Goal: Information Seeking & Learning: Learn about a topic

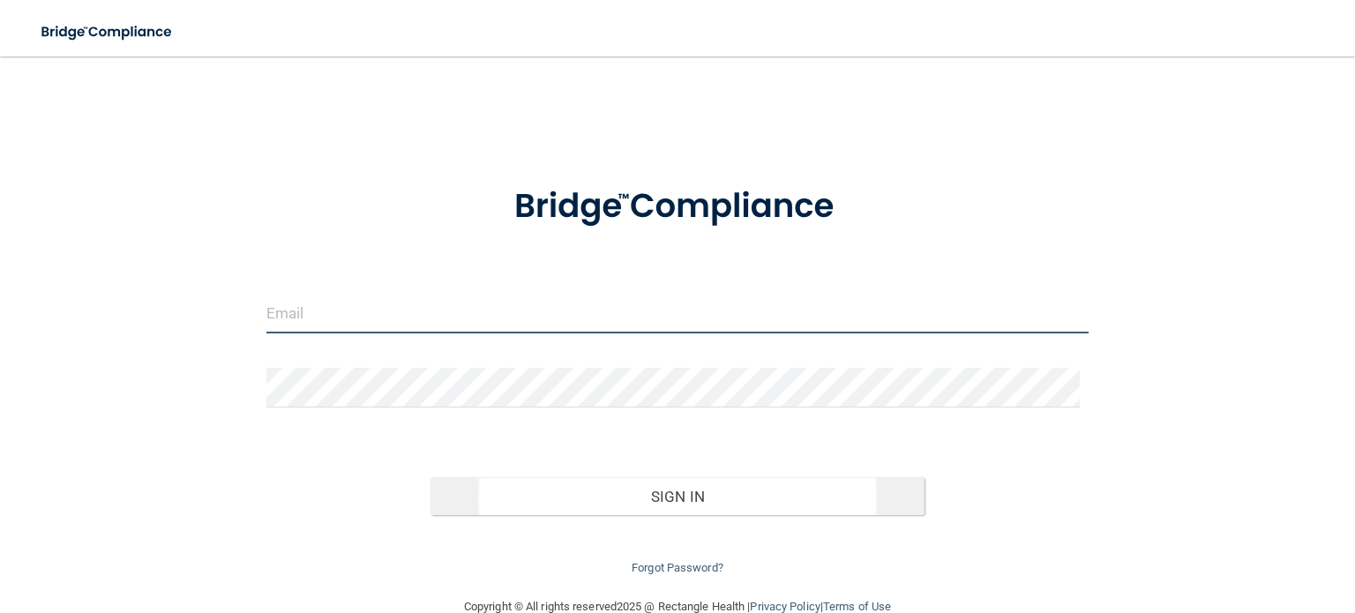
type input "[EMAIL_ADDRESS][DOMAIN_NAME]"
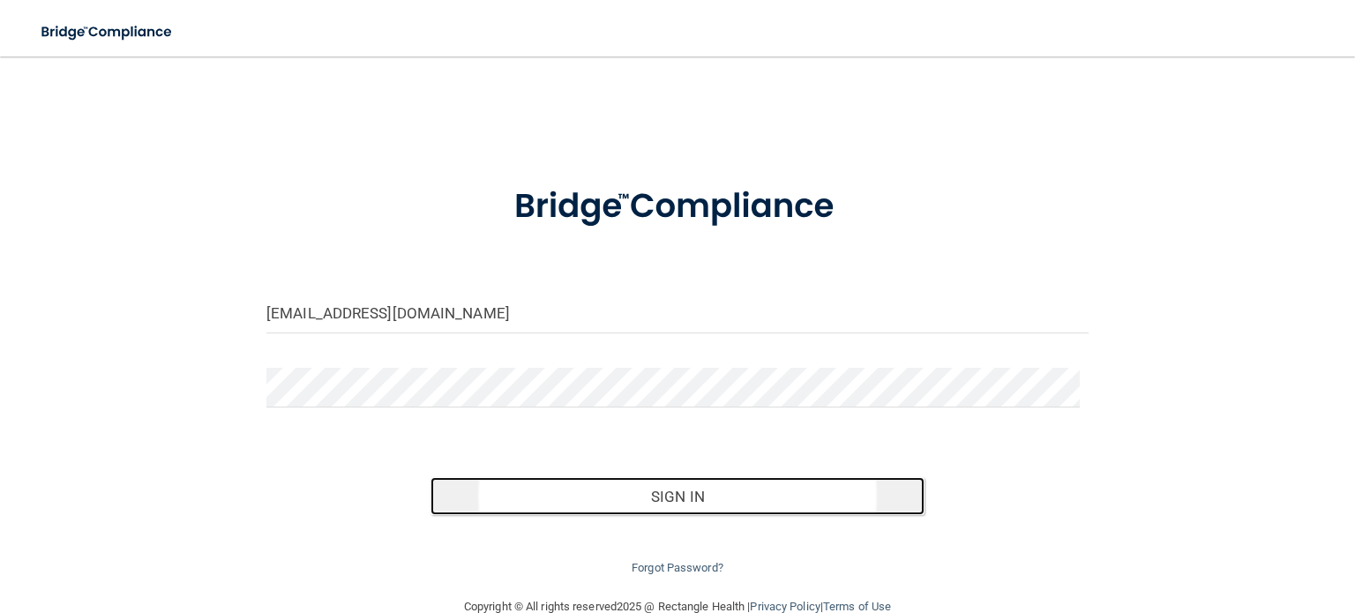
click at [672, 497] on button "Sign In" at bounding box center [676, 496] width 493 height 39
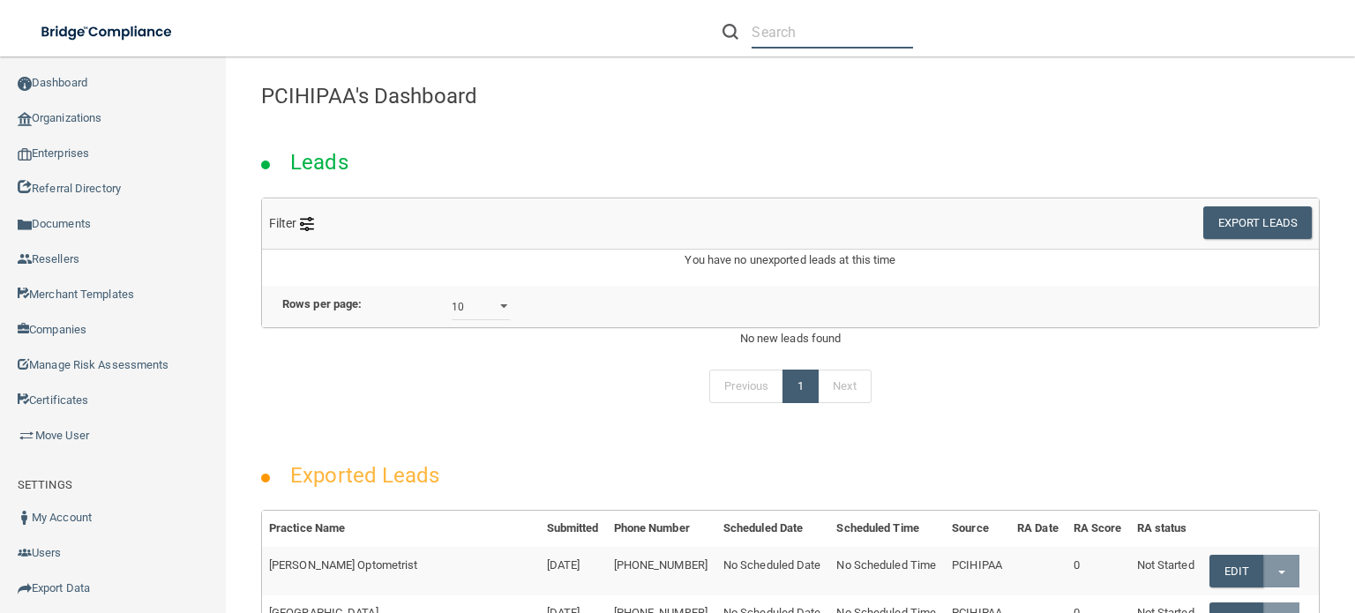
click at [776, 34] on input "text" at bounding box center [832, 32] width 161 height 33
click at [786, 39] on input "text" at bounding box center [832, 32] width 161 height 33
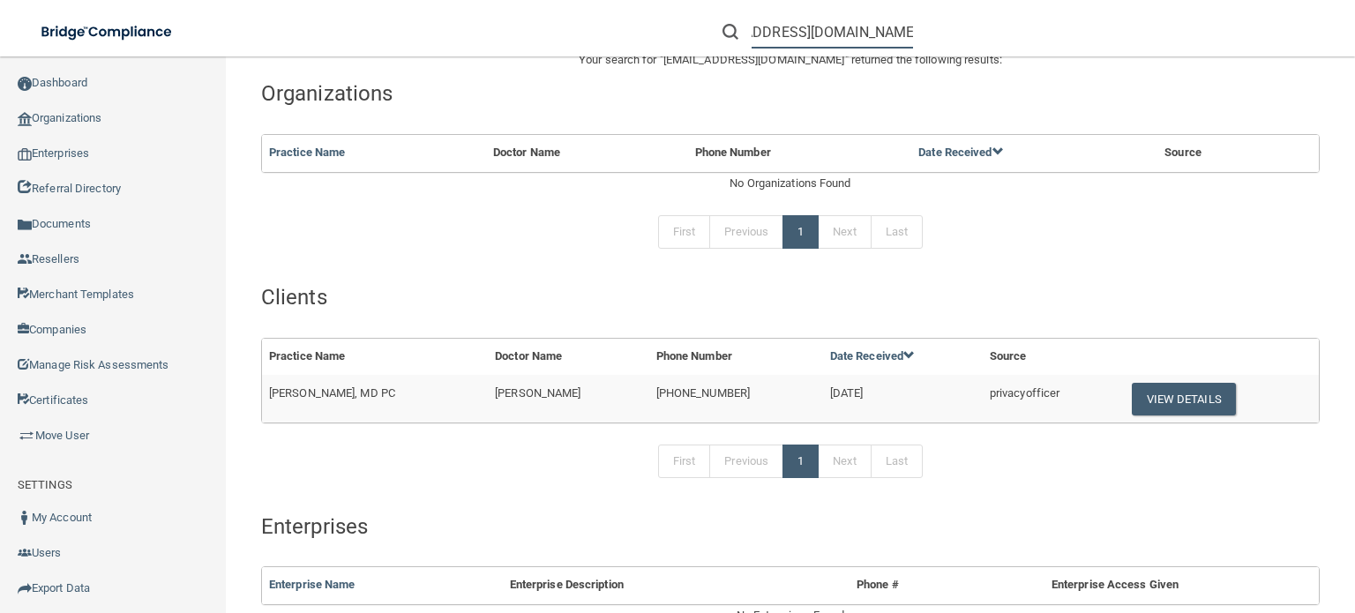
scroll to position [176, 0]
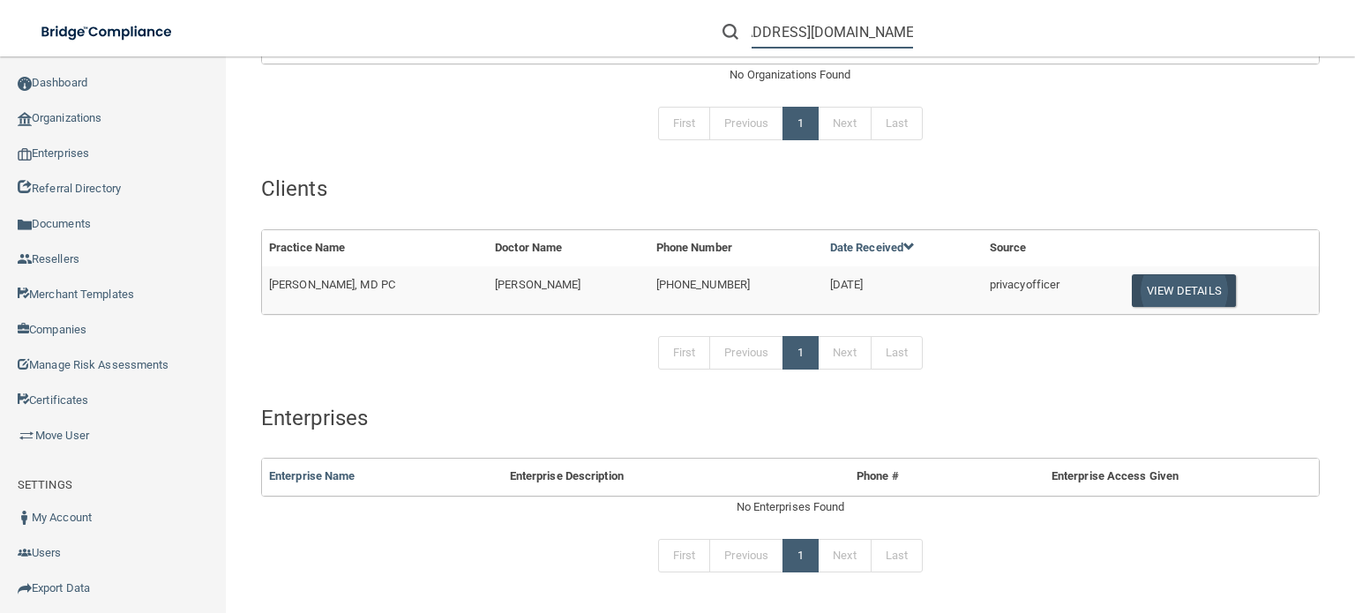
type input "[EMAIL_ADDRESS][DOMAIN_NAME]"
click at [1193, 289] on button "View Details" at bounding box center [1184, 290] width 104 height 33
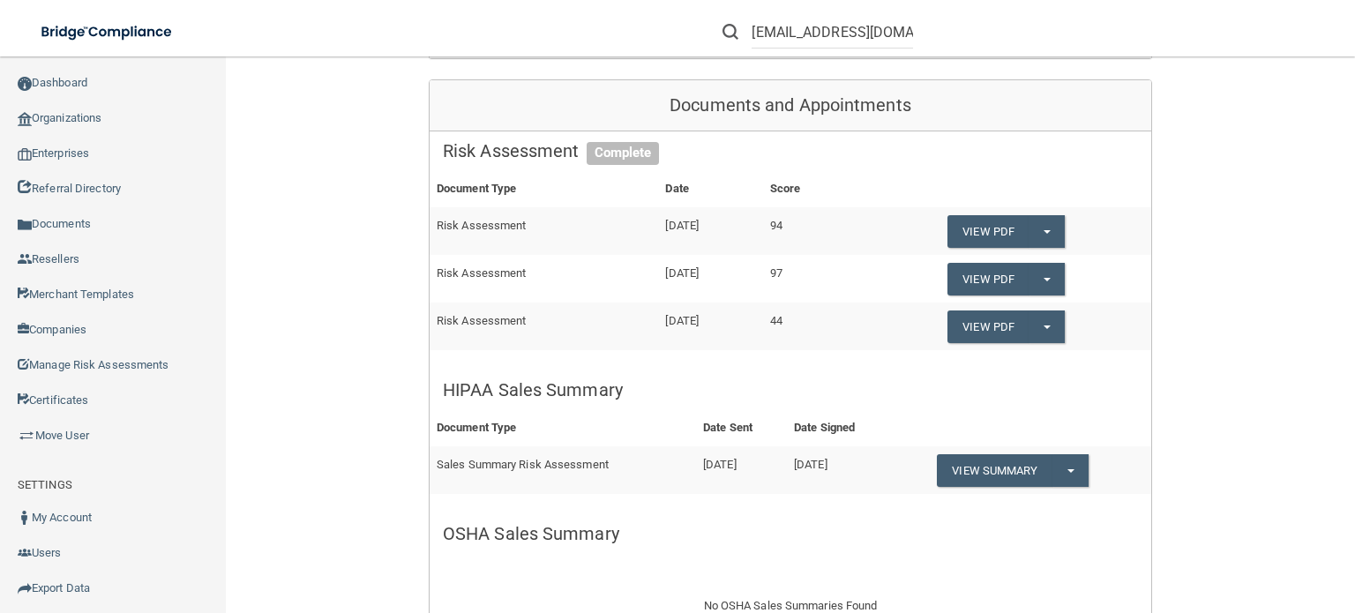
scroll to position [176, 0]
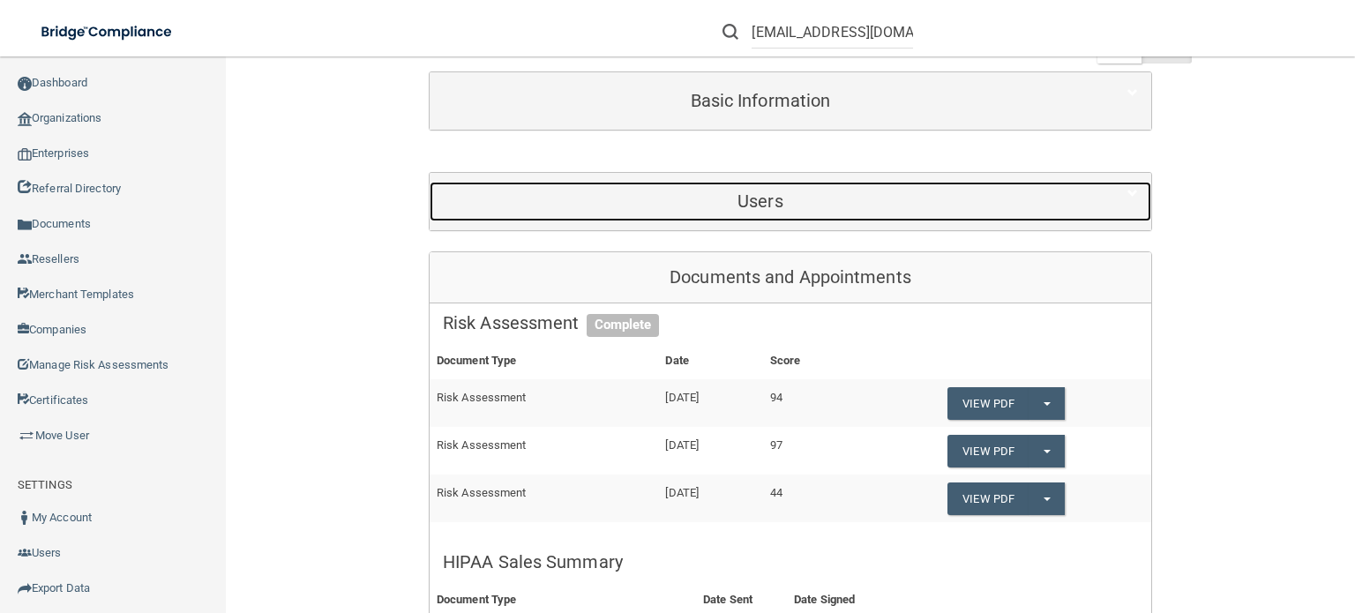
click at [768, 211] on h5 "Users" at bounding box center [760, 200] width 635 height 19
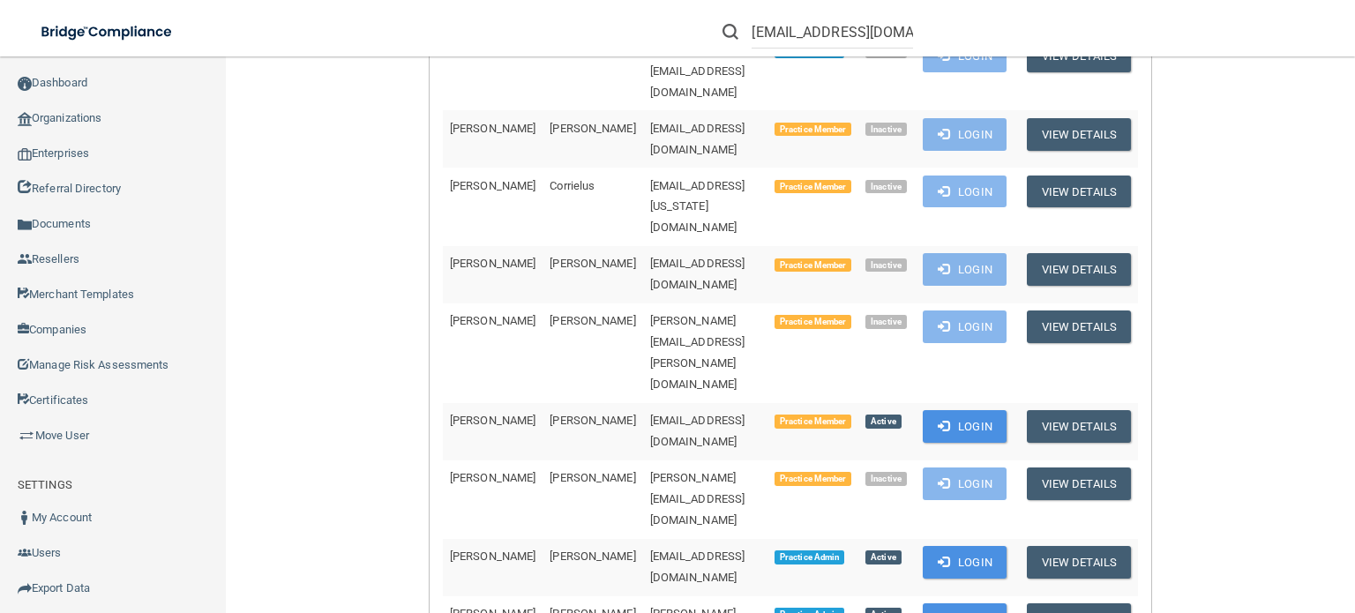
scroll to position [706, 0]
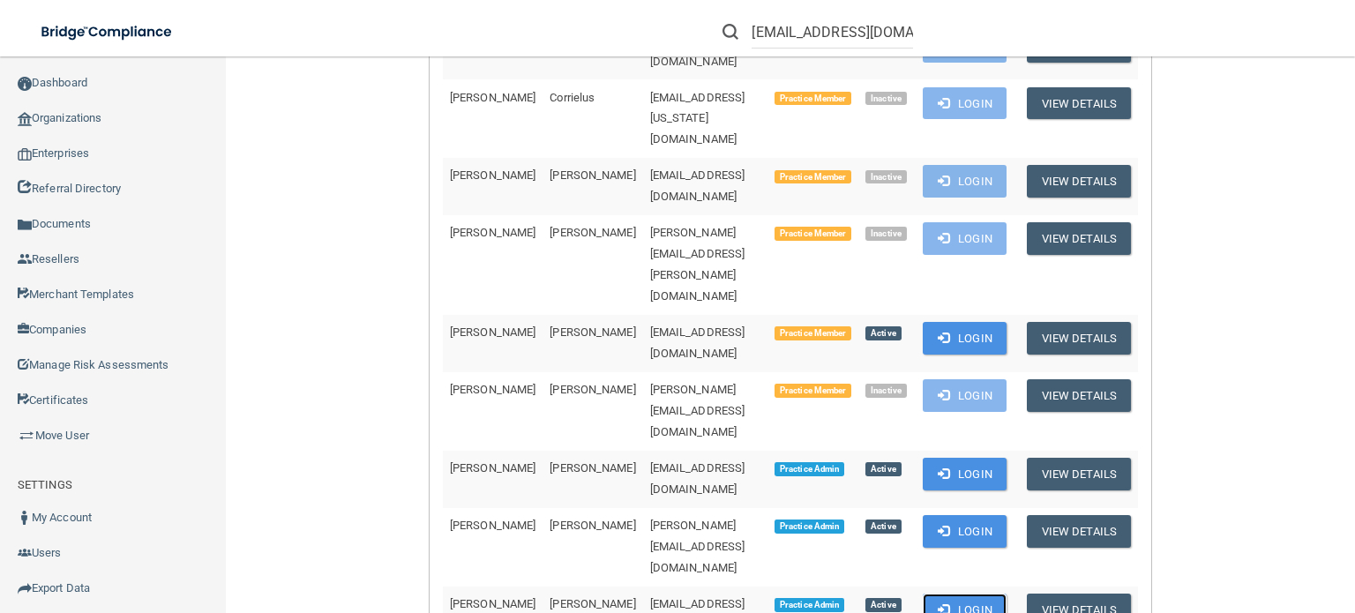
click at [998, 594] on button "Login" at bounding box center [965, 610] width 84 height 33
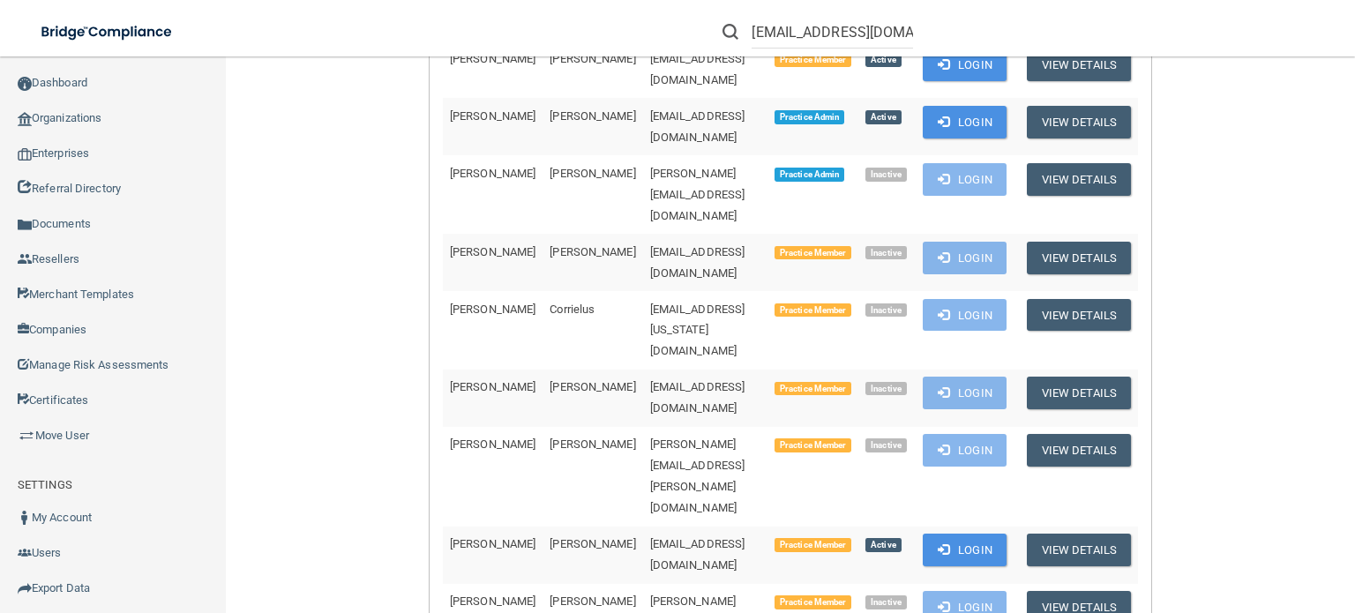
scroll to position [353, 0]
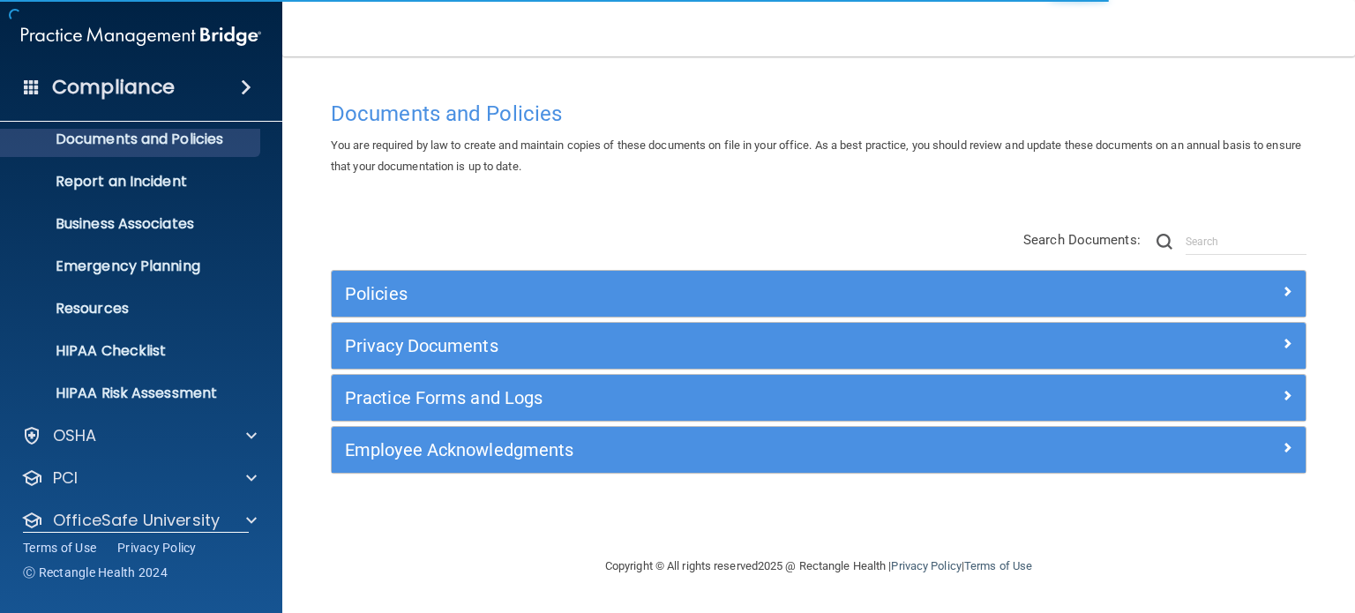
scroll to position [118, 0]
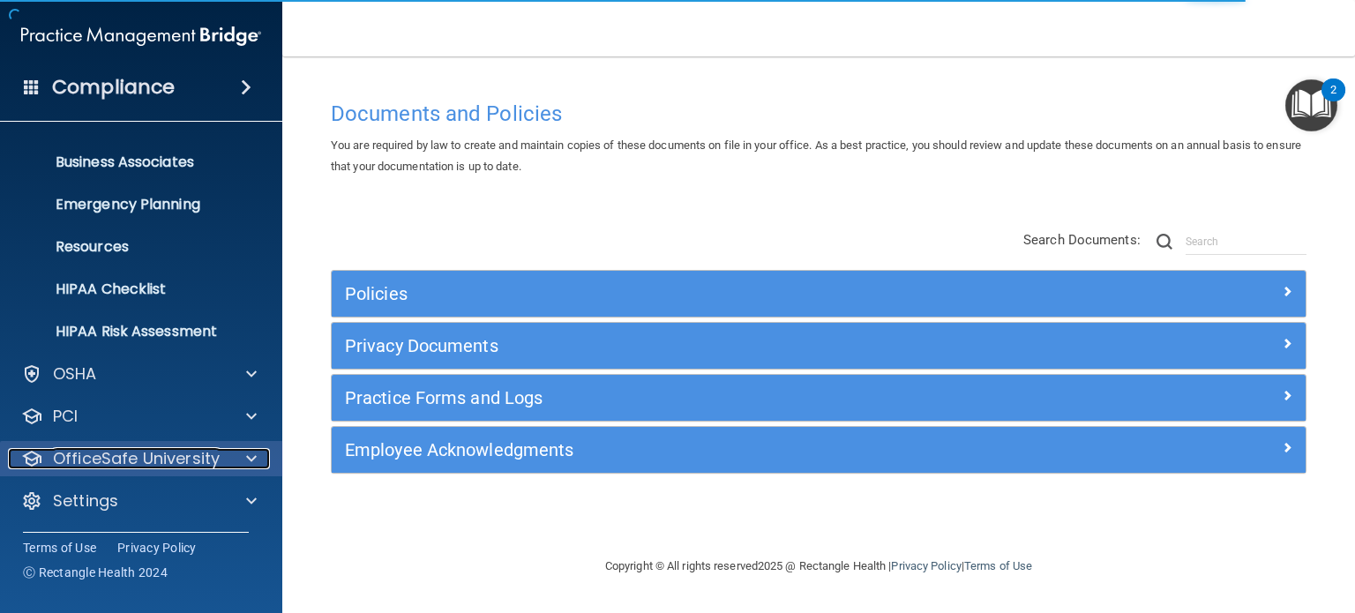
click at [248, 456] on span at bounding box center [251, 458] width 11 height 21
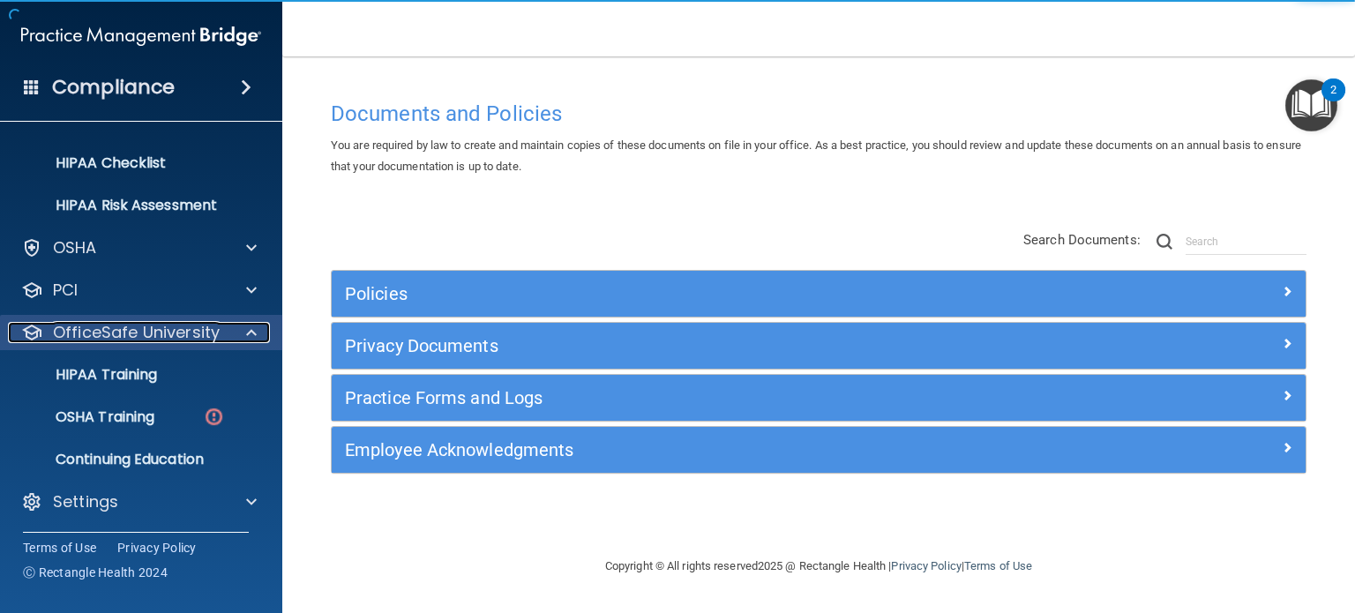
scroll to position [245, 0]
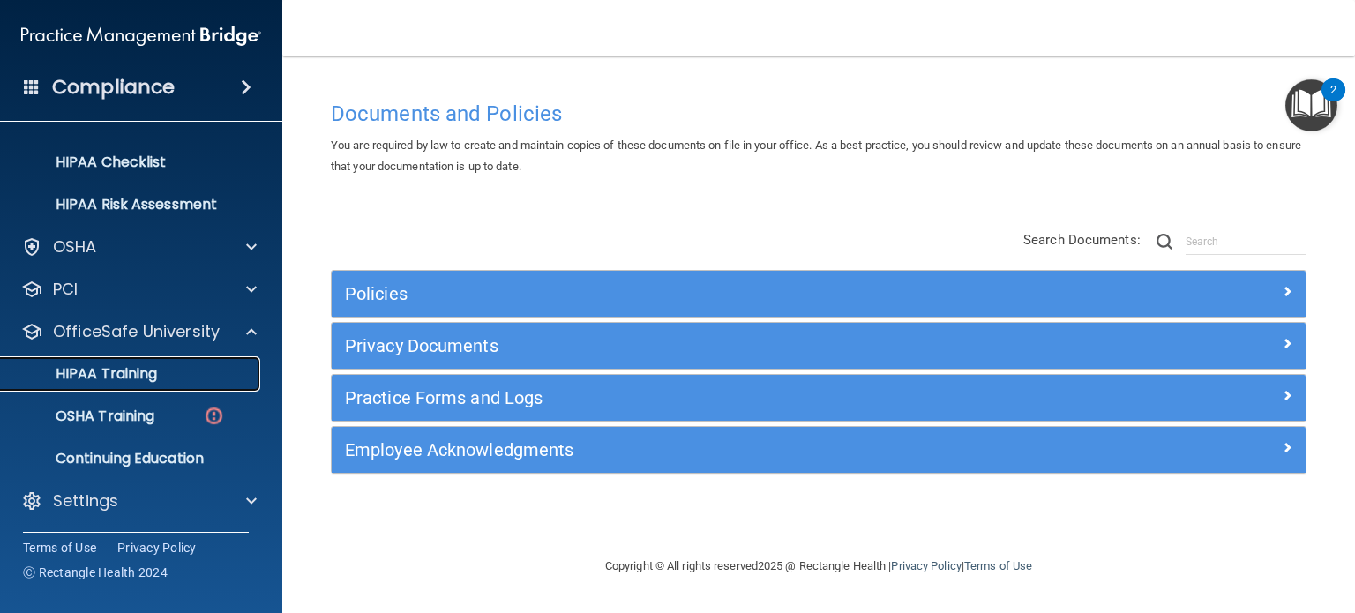
click at [159, 380] on div "HIPAA Training" at bounding box center [131, 374] width 241 height 18
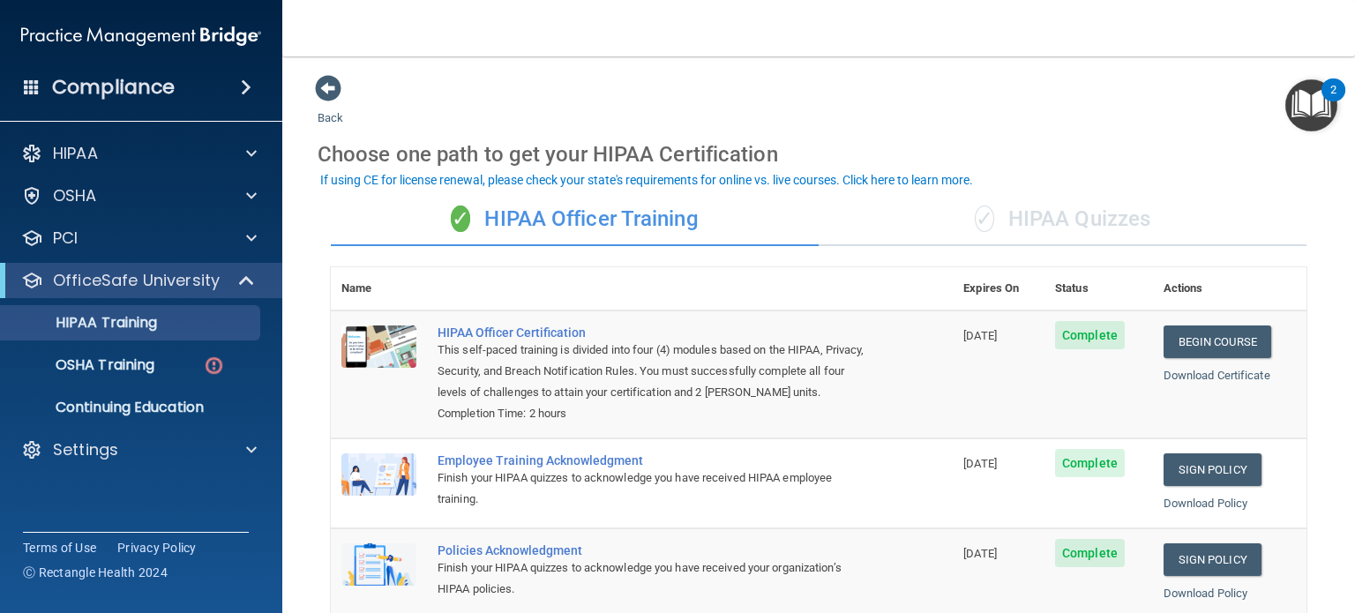
click at [1095, 209] on div "✓ HIPAA Quizzes" at bounding box center [1063, 219] width 488 height 53
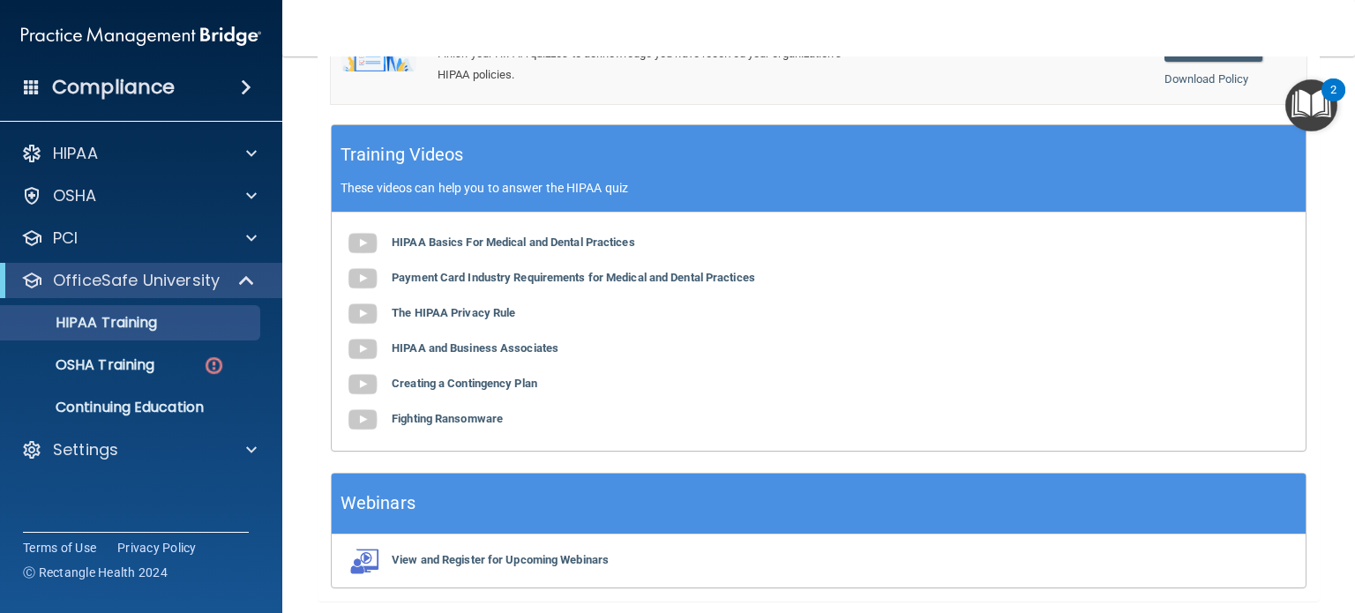
scroll to position [441, 0]
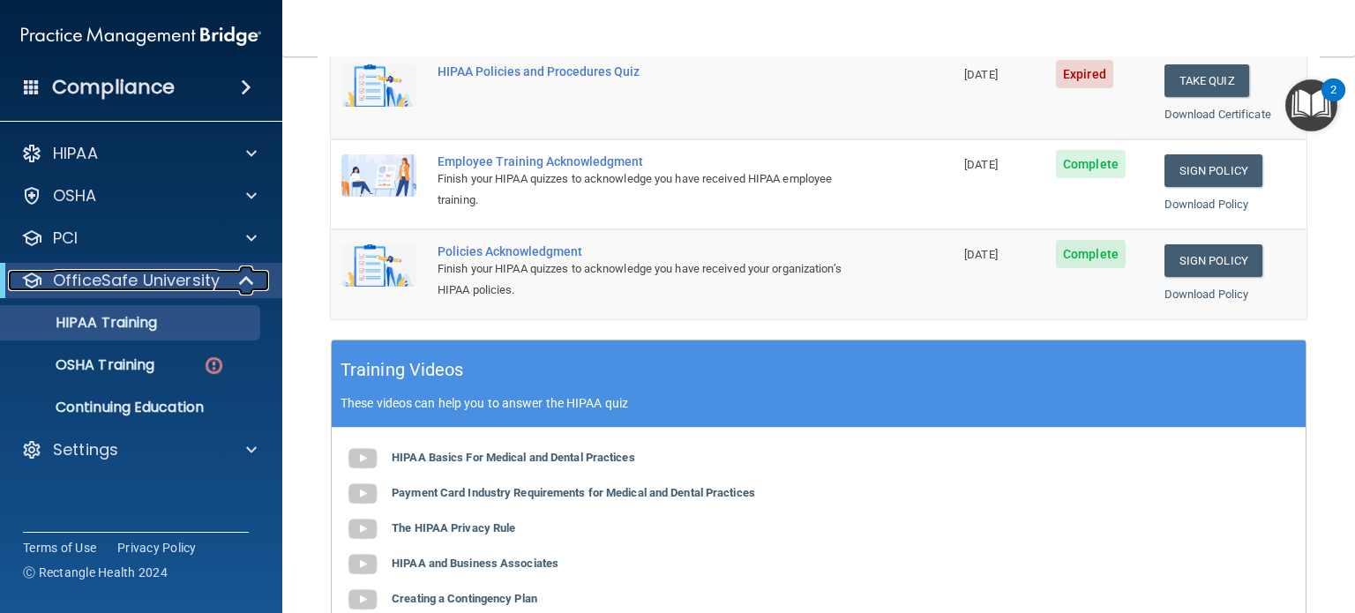
click at [241, 277] on span at bounding box center [248, 280] width 15 height 21
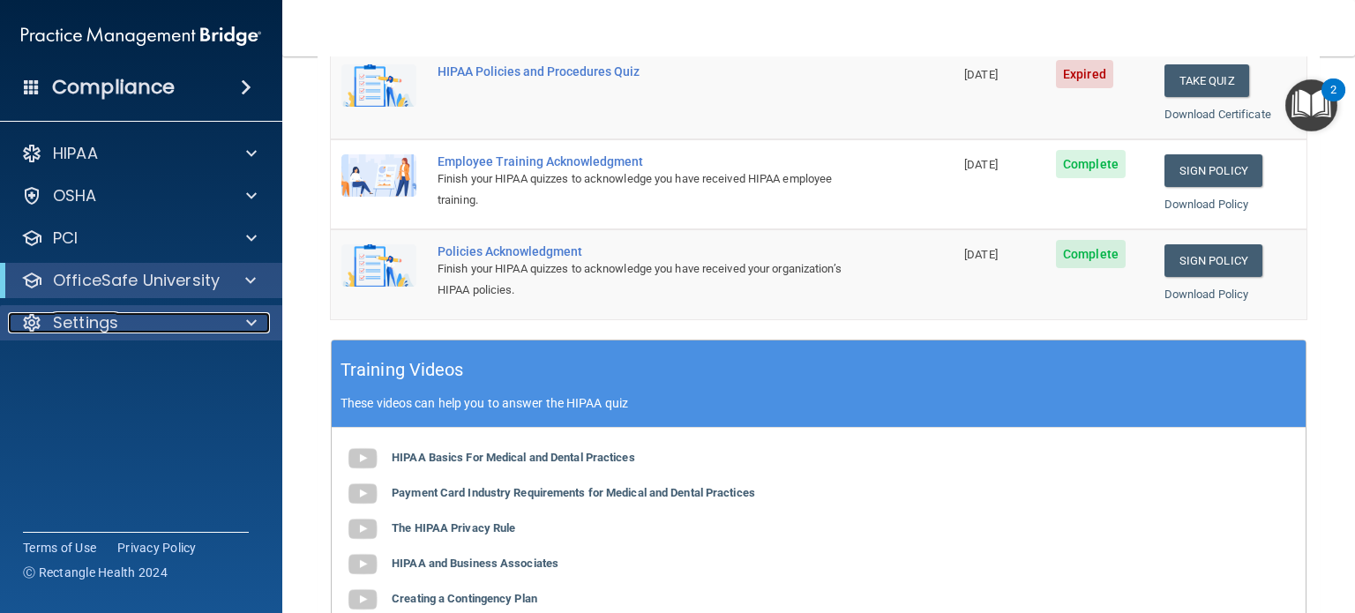
click at [248, 312] on span at bounding box center [251, 322] width 11 height 21
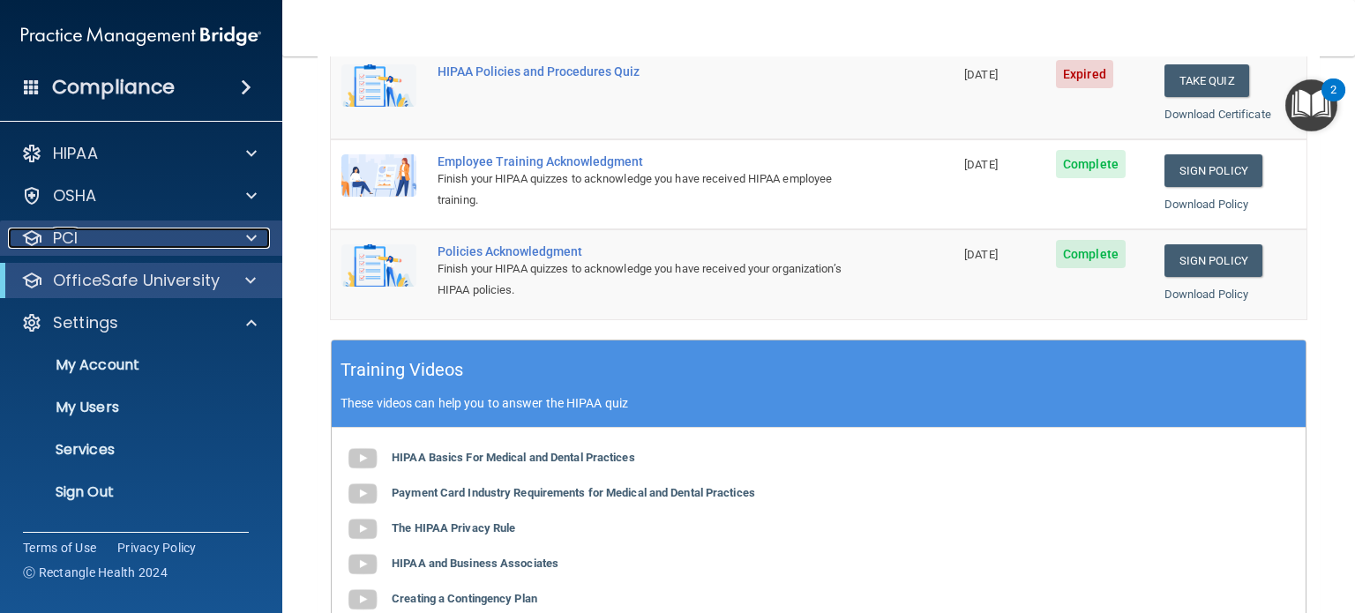
click at [248, 238] on span at bounding box center [251, 238] width 11 height 21
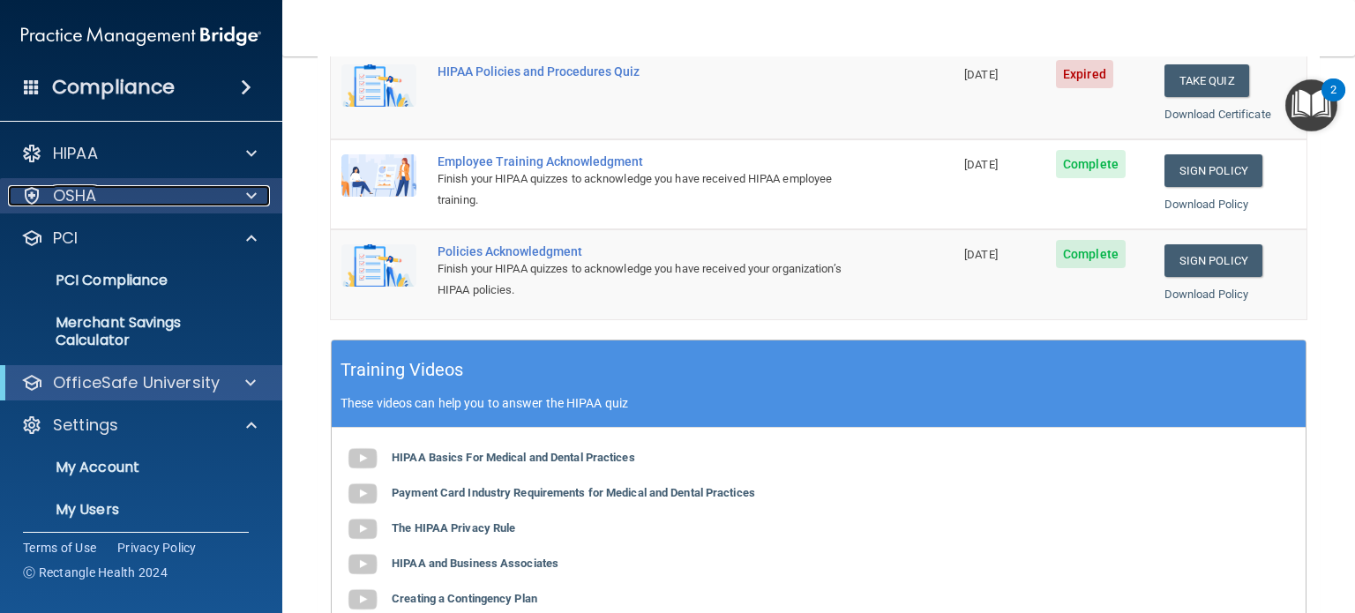
click at [247, 191] on span at bounding box center [251, 195] width 11 height 21
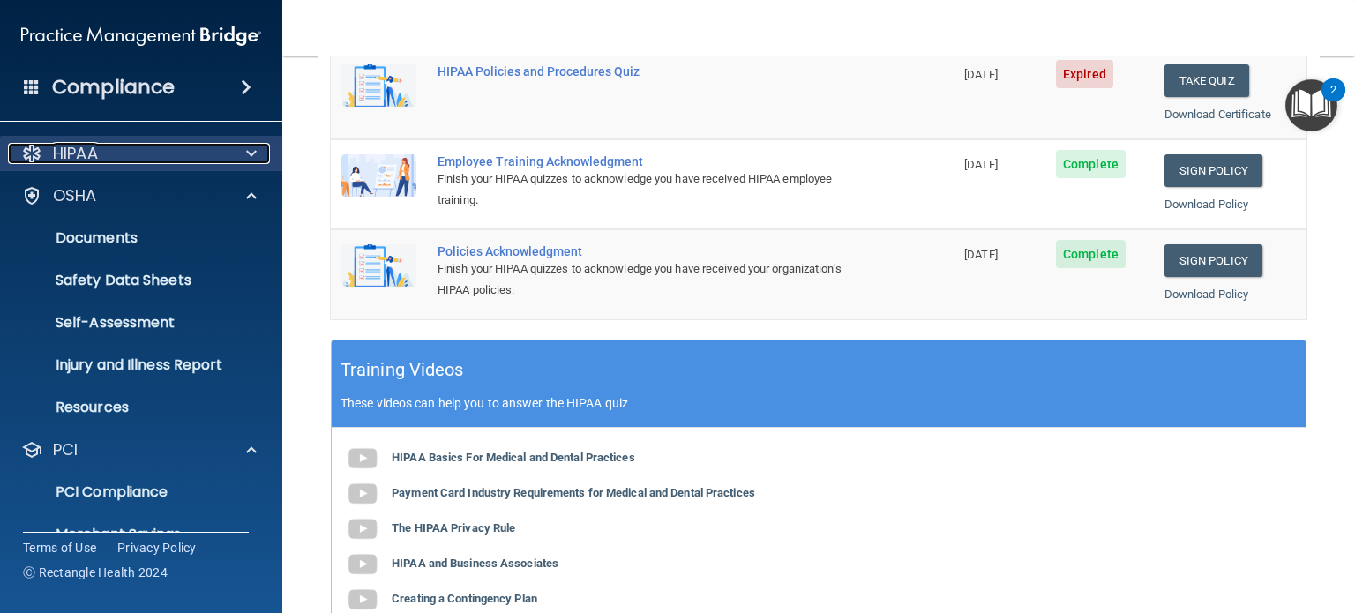
click at [247, 150] on span at bounding box center [251, 153] width 11 height 21
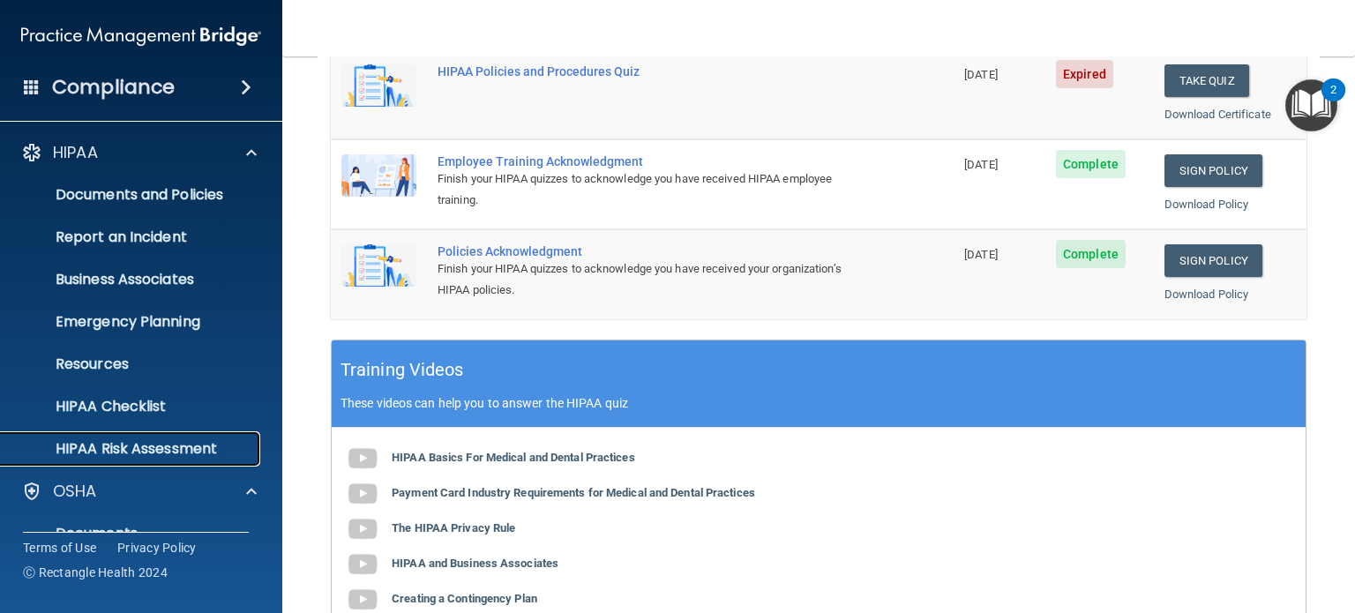
click at [168, 451] on p "HIPAA Risk Assessment" at bounding box center [131, 449] width 241 height 18
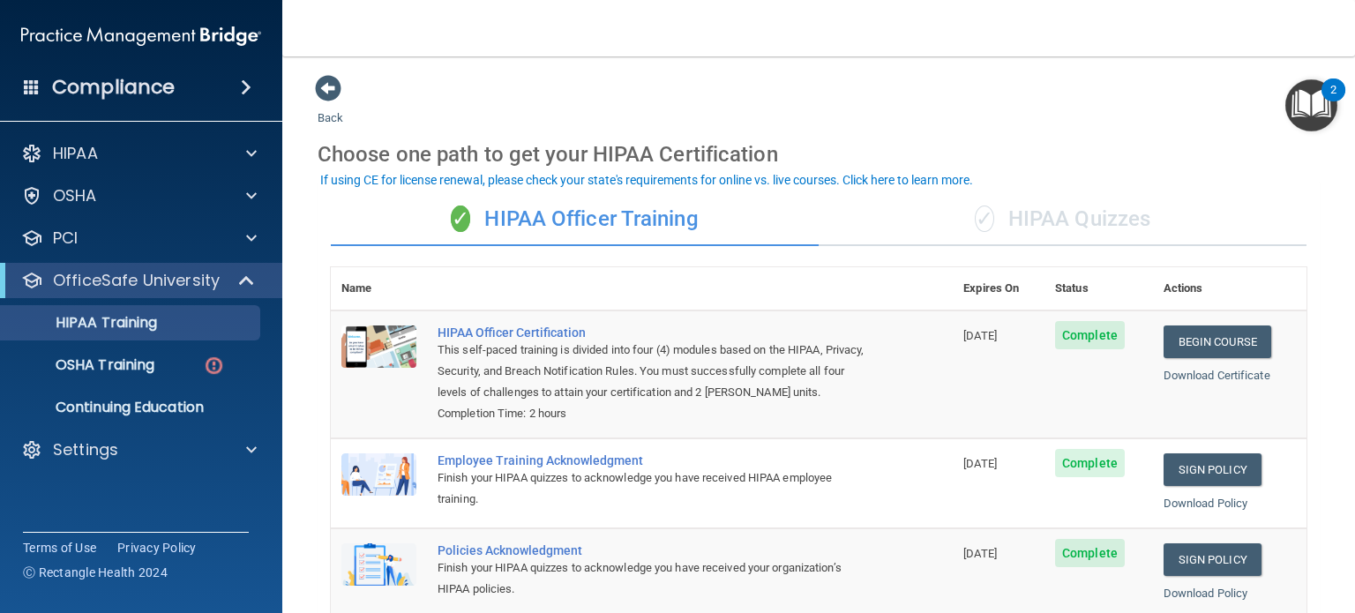
click at [1083, 218] on div "✓ HIPAA Quizzes" at bounding box center [1063, 219] width 488 height 53
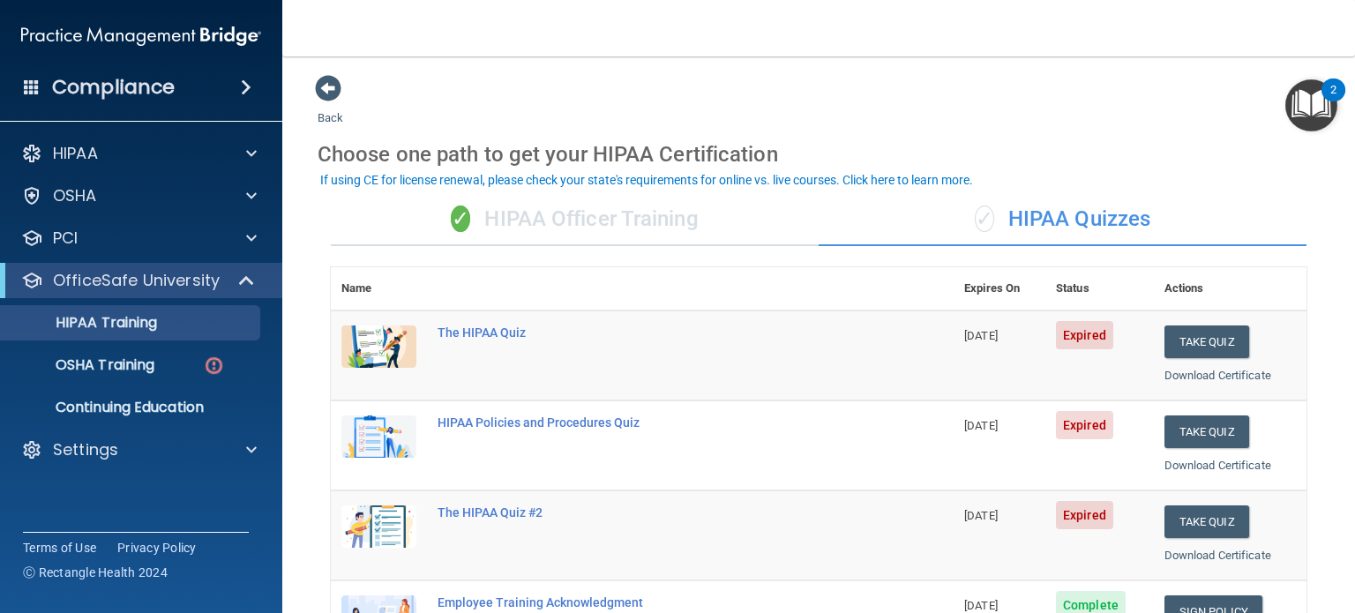
scroll to position [176, 0]
